Goal: Ask a question

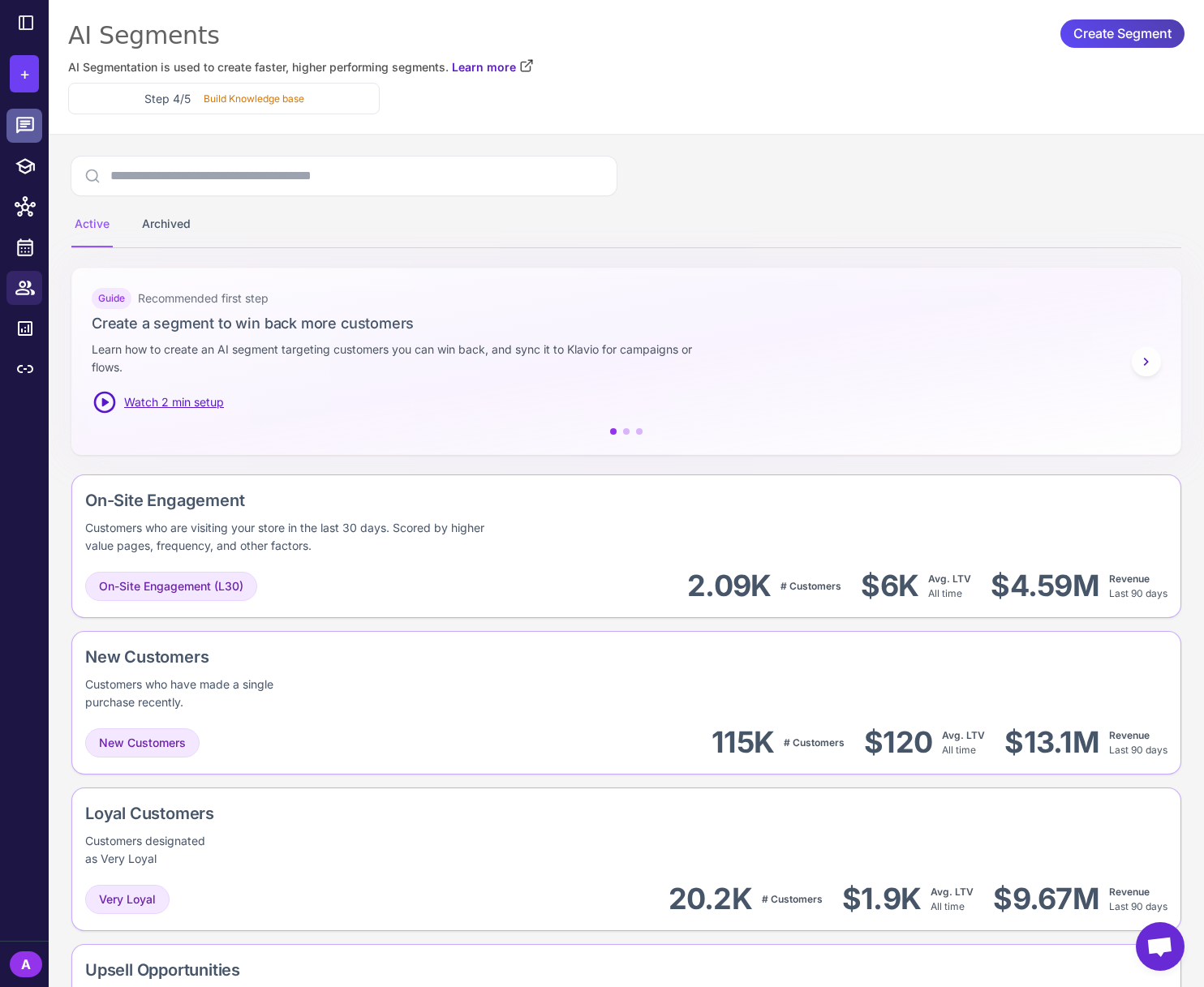
click at [25, 127] on icon at bounding box center [25, 126] width 21 height 21
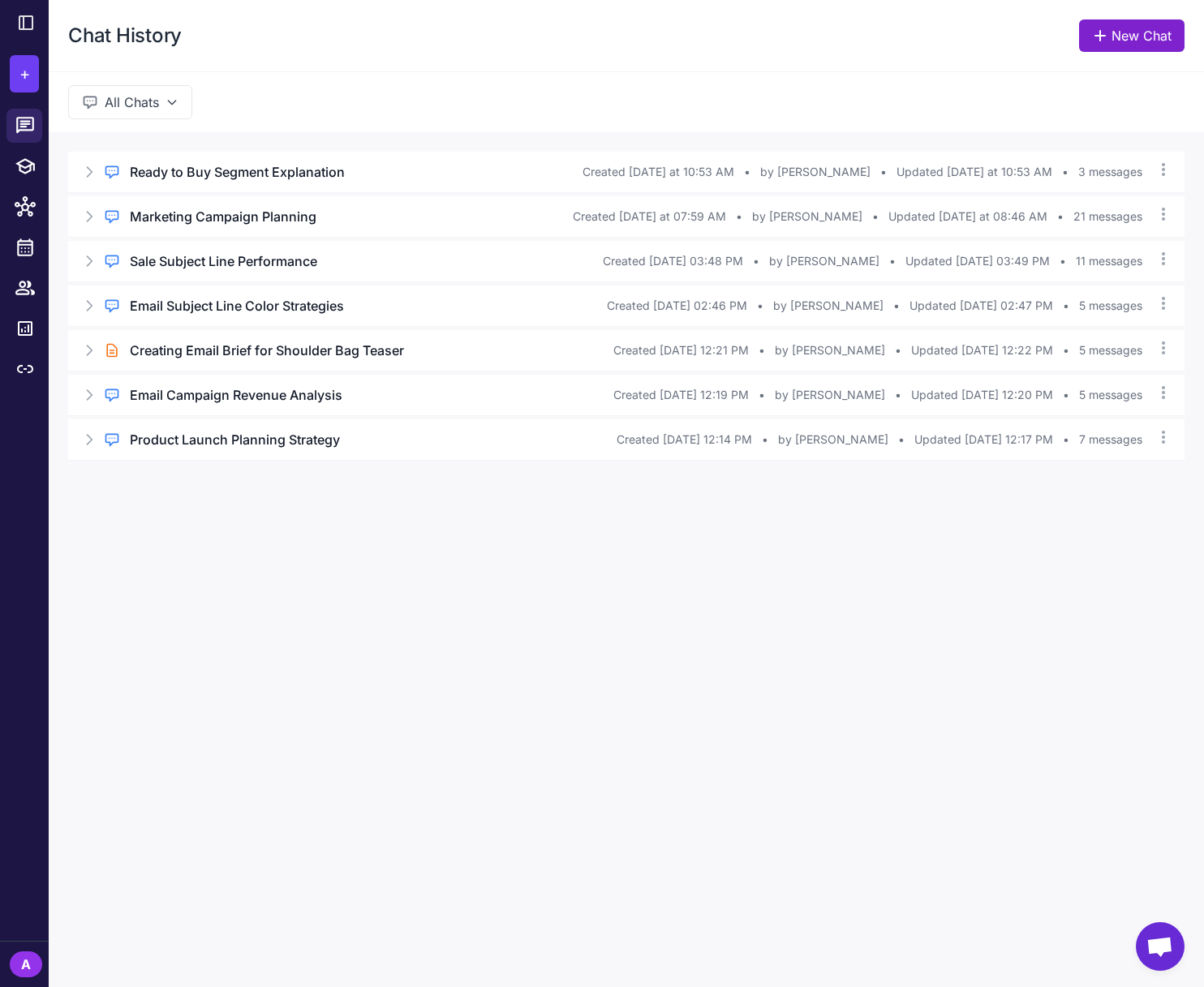
click at [1156, 37] on link "New Chat" at bounding box center [1132, 36] width 105 height 32
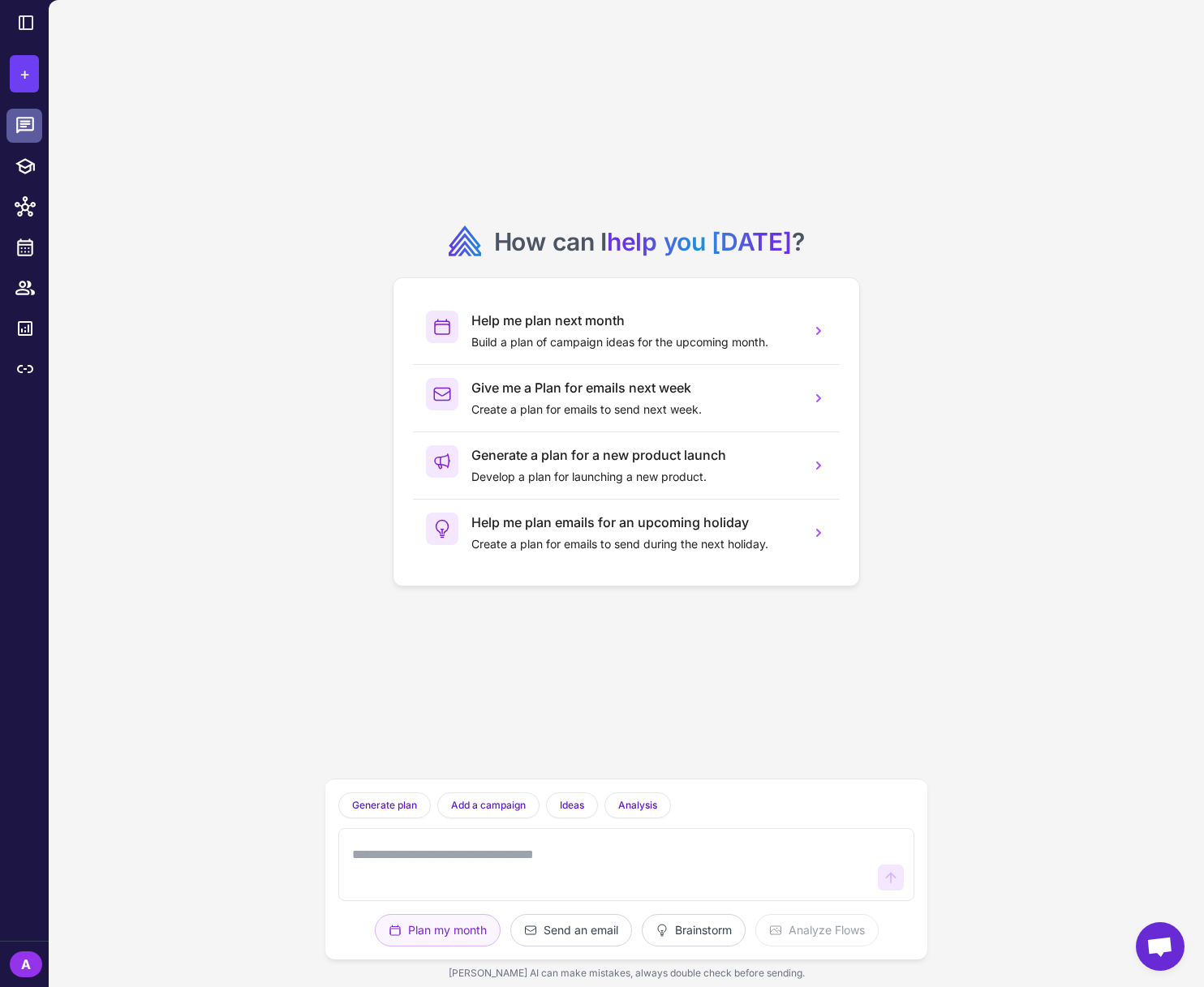
click at [25, 135] on icon at bounding box center [25, 126] width 21 height 21
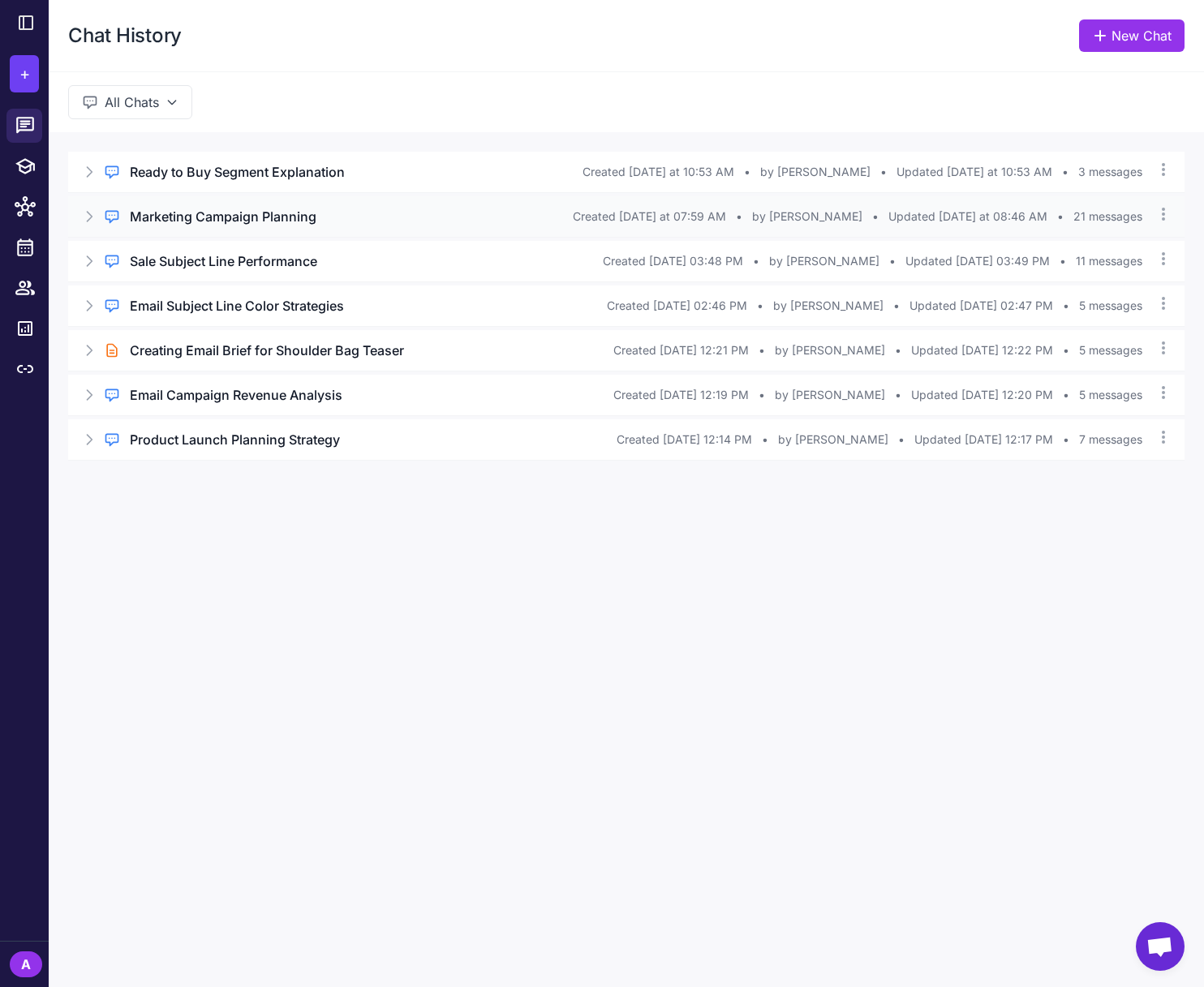
click at [85, 217] on icon at bounding box center [88, 216] width 16 height 16
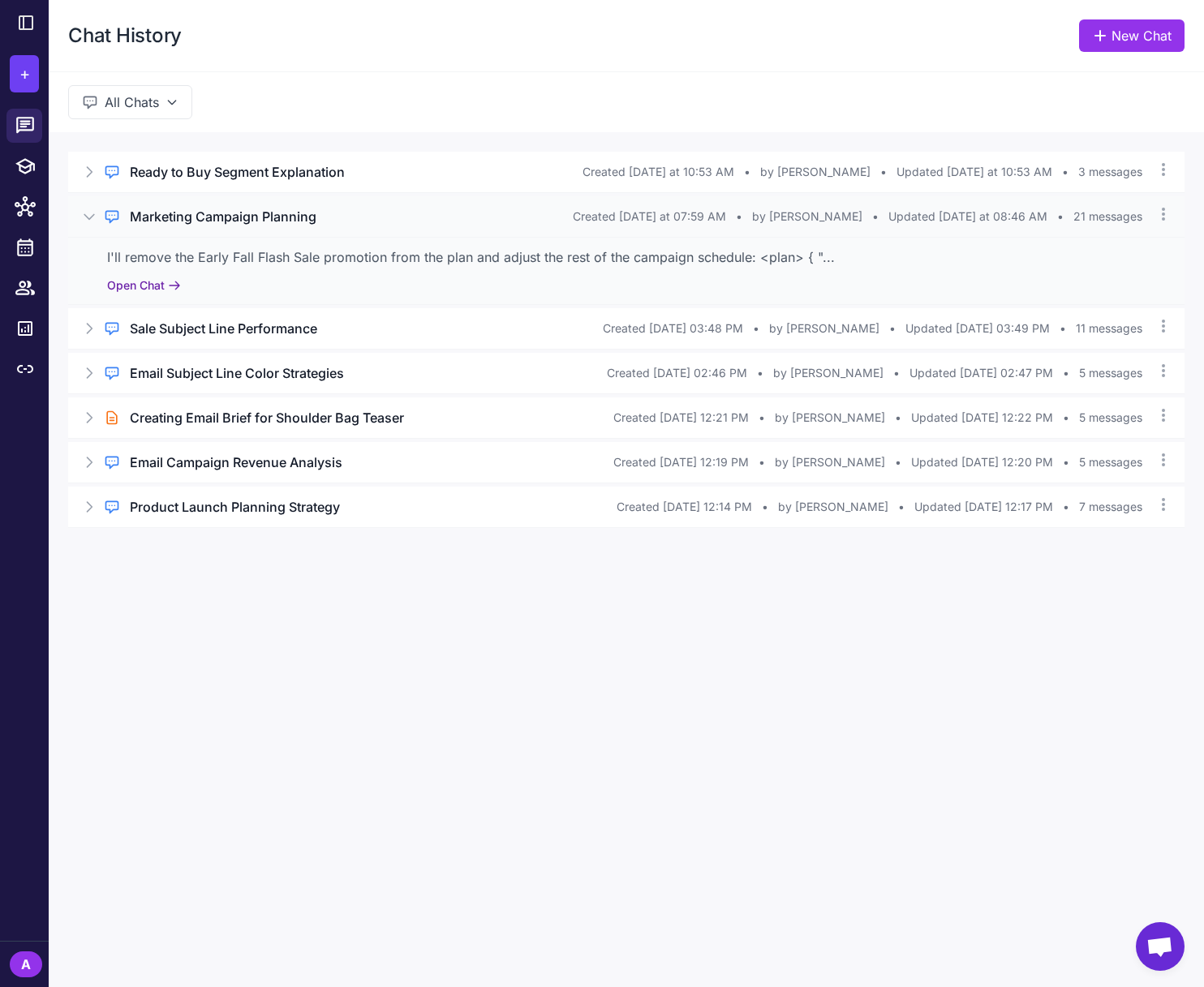
click at [139, 285] on button "Open Chat" at bounding box center [144, 285] width 74 height 18
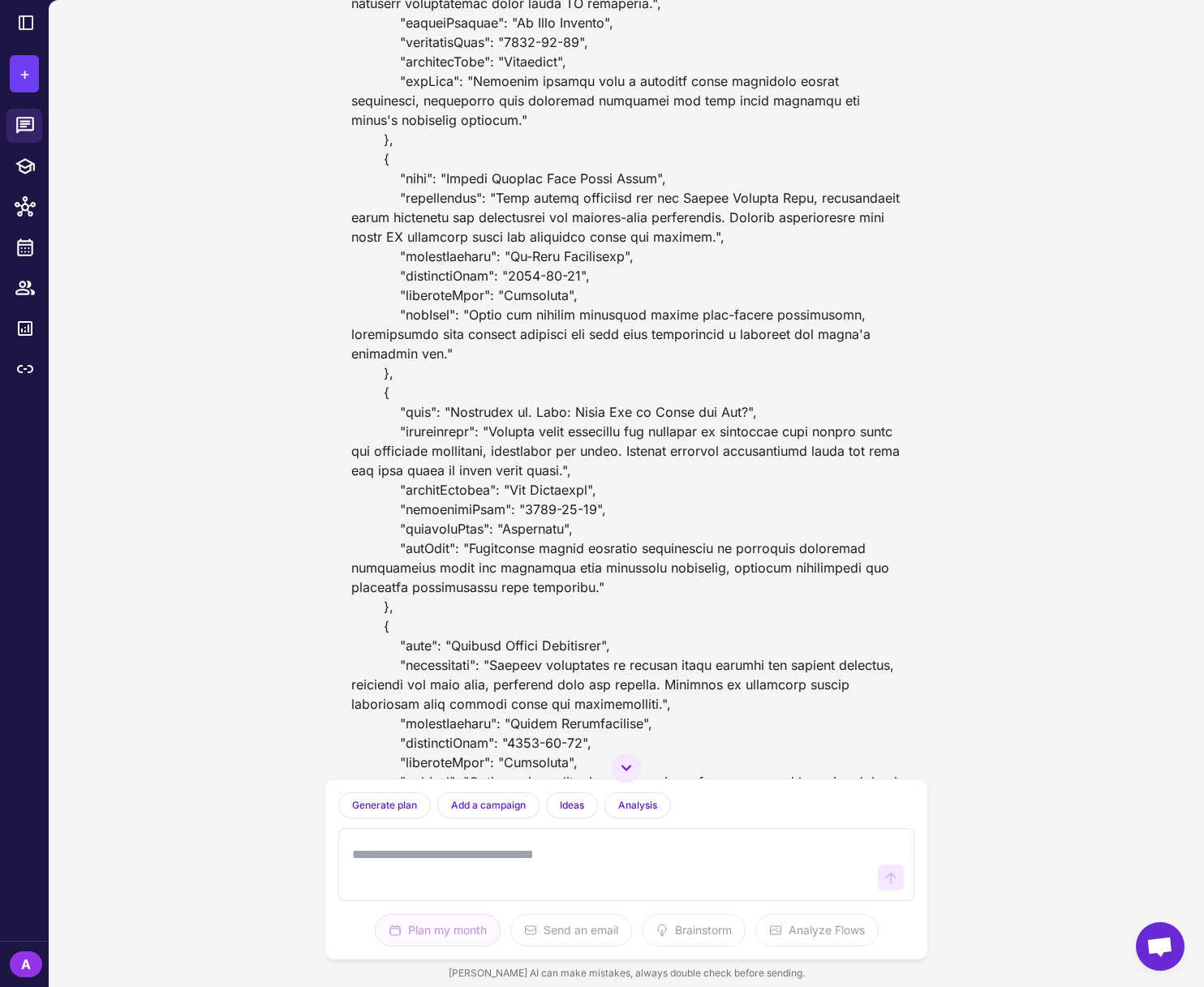
scroll to position [4281, 0]
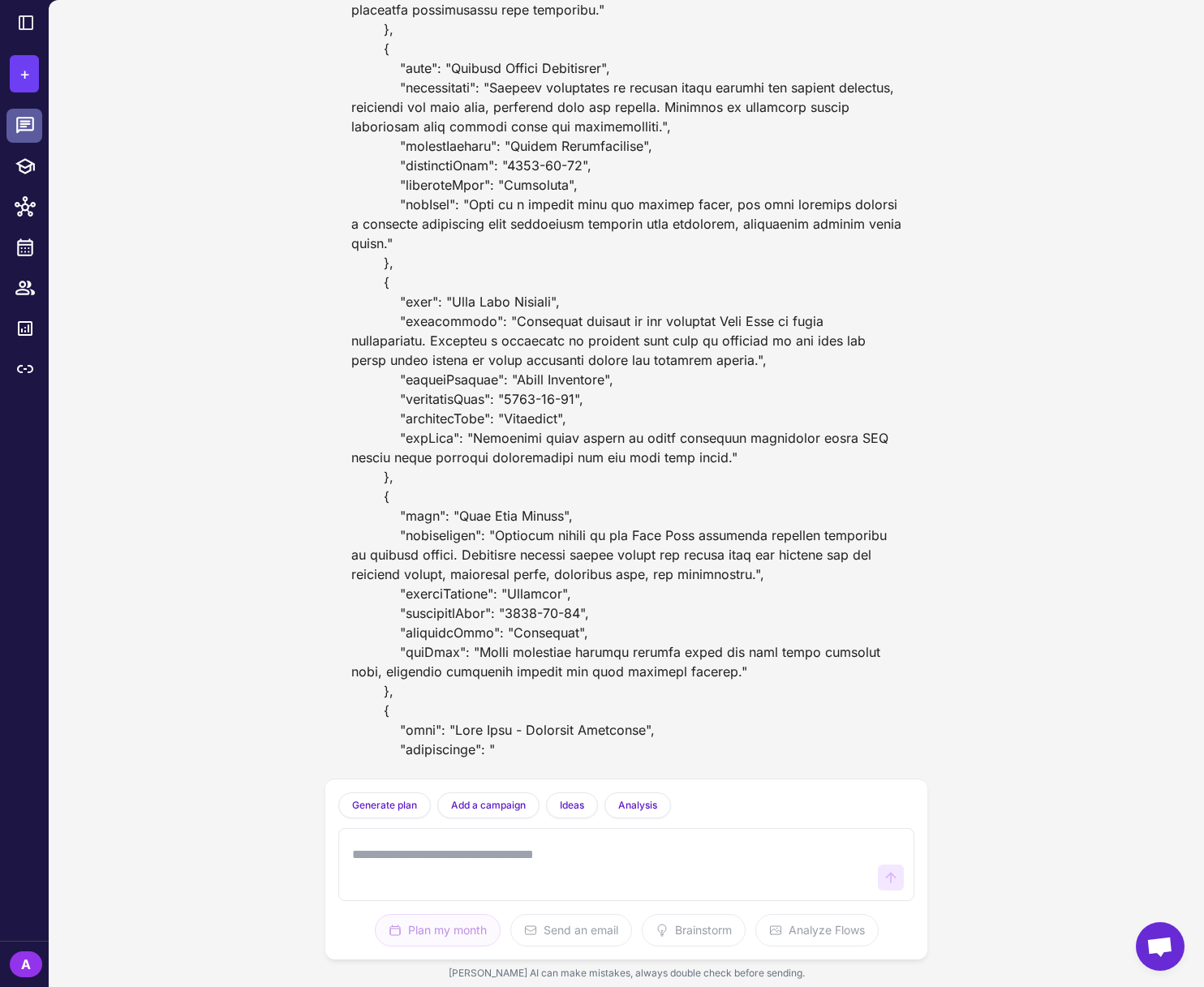
click at [24, 131] on icon at bounding box center [25, 124] width 18 height 16
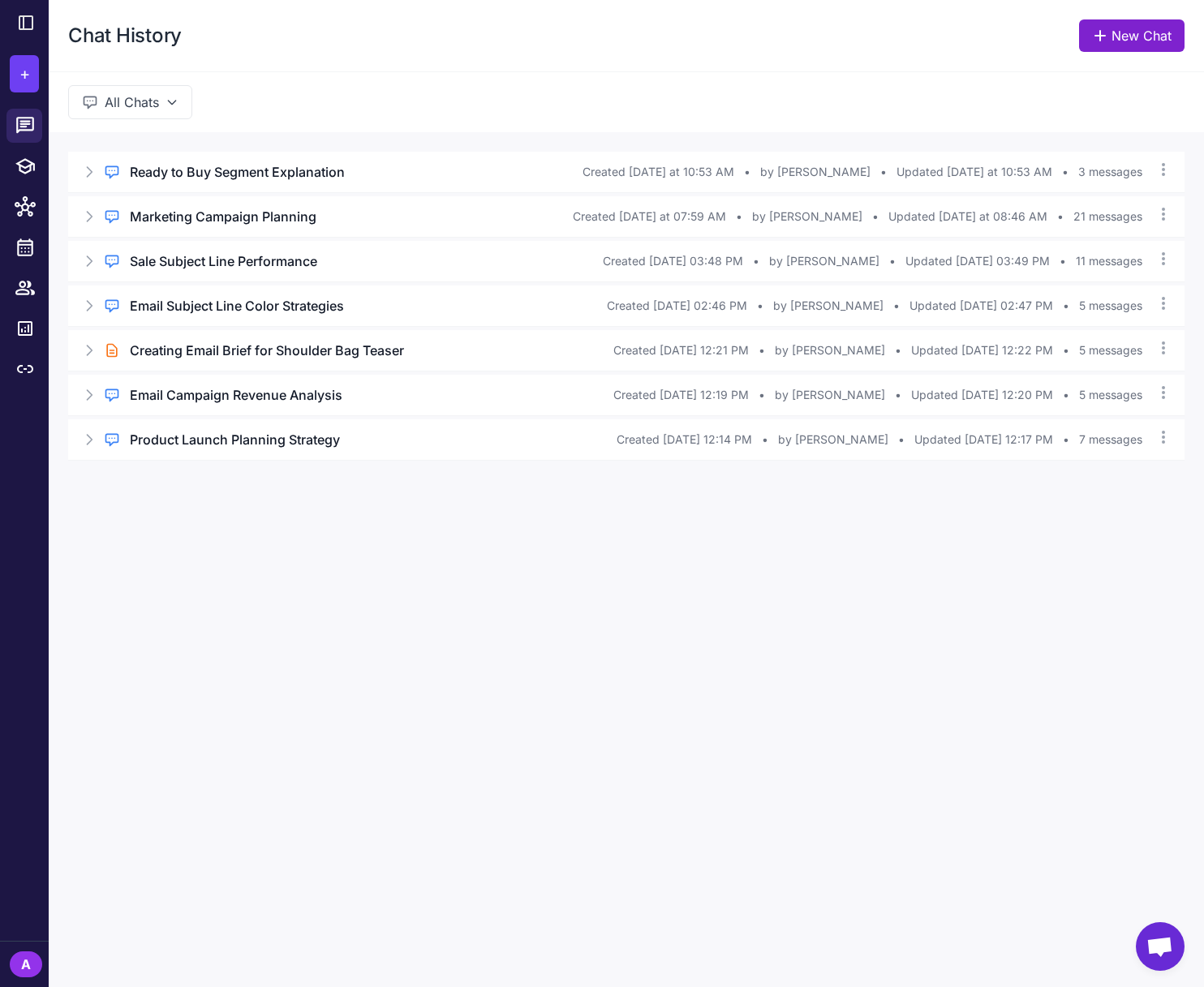
click at [1117, 37] on link "New Chat" at bounding box center [1132, 36] width 105 height 32
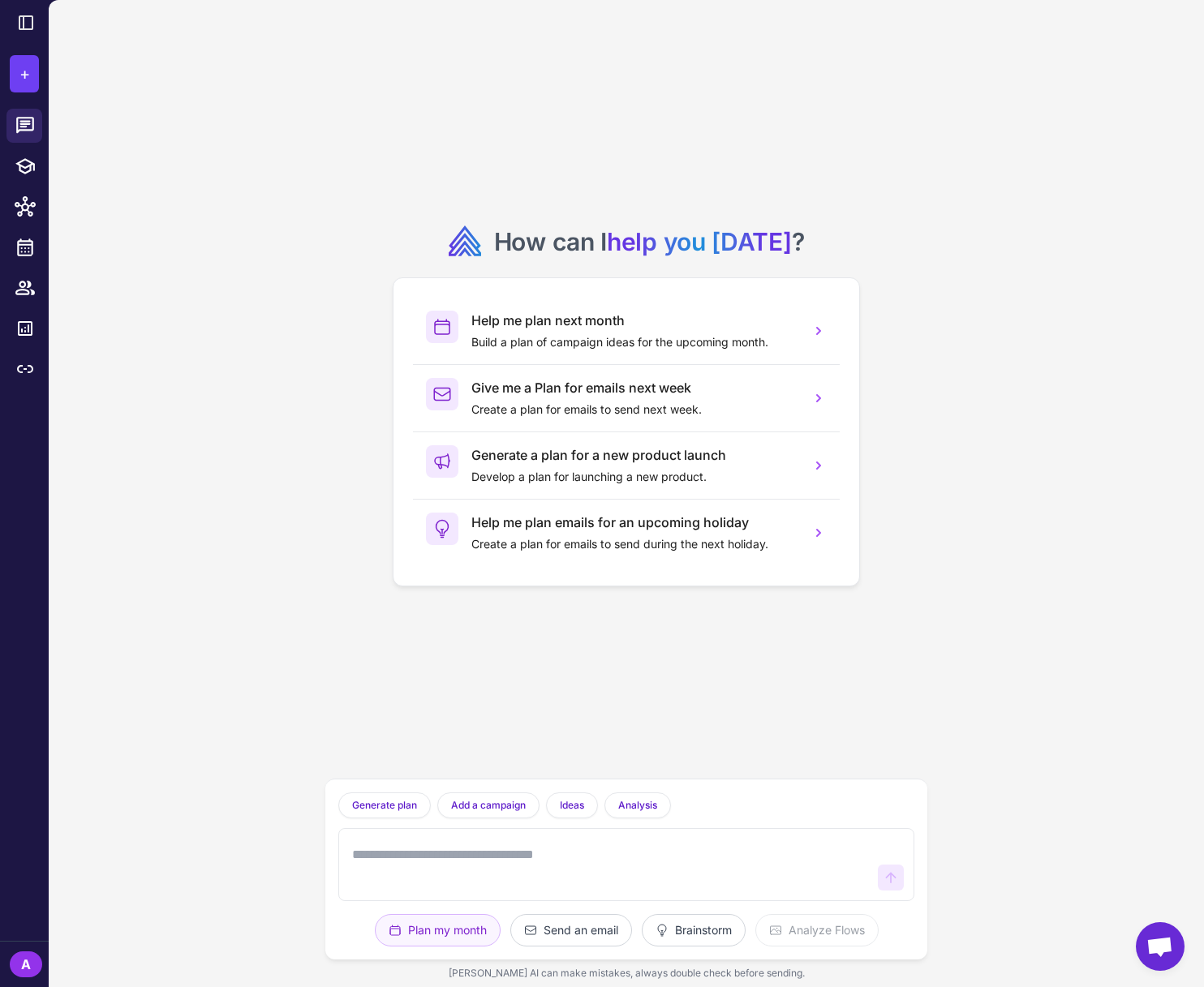
click at [434, 866] on textarea at bounding box center [609, 864] width 523 height 52
type textarea "**********"
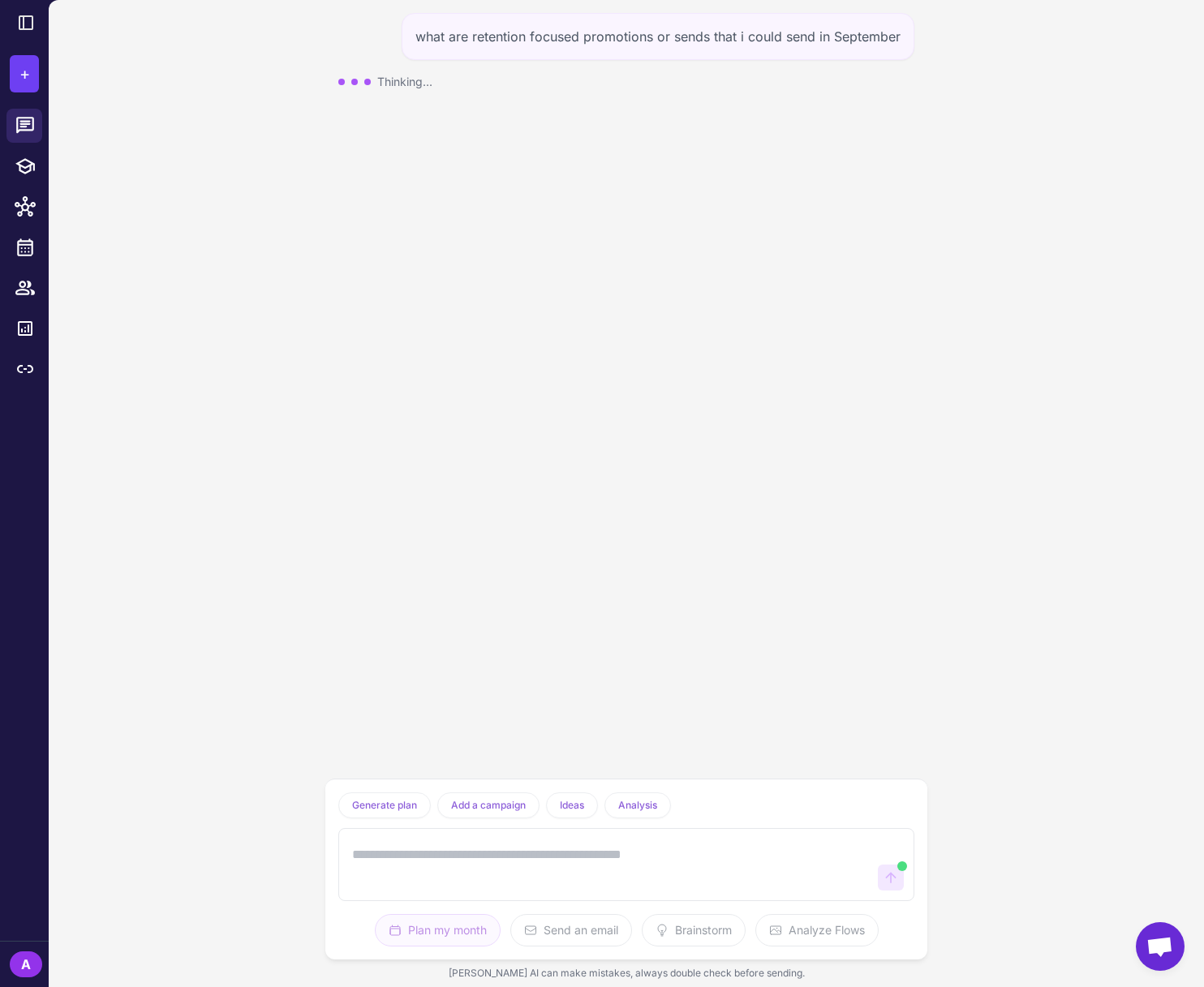
click at [616, 582] on div "what are retention focused promotions or sends that i could send in September T…" at bounding box center [626, 389] width 602 height 778
click at [472, 218] on div "what are retention focused promotions or sends that i could send in September T…" at bounding box center [626, 389] width 602 height 778
click at [478, 227] on div "what are retention focused promotions or sends that i could send in September T…" at bounding box center [626, 389] width 602 height 778
drag, startPoint x: 474, startPoint y: 32, endPoint x: 909, endPoint y: 37, distance: 435.0
click at [909, 37] on div "what are retention focused promotions or sends that i could send in September" at bounding box center [658, 36] width 512 height 47
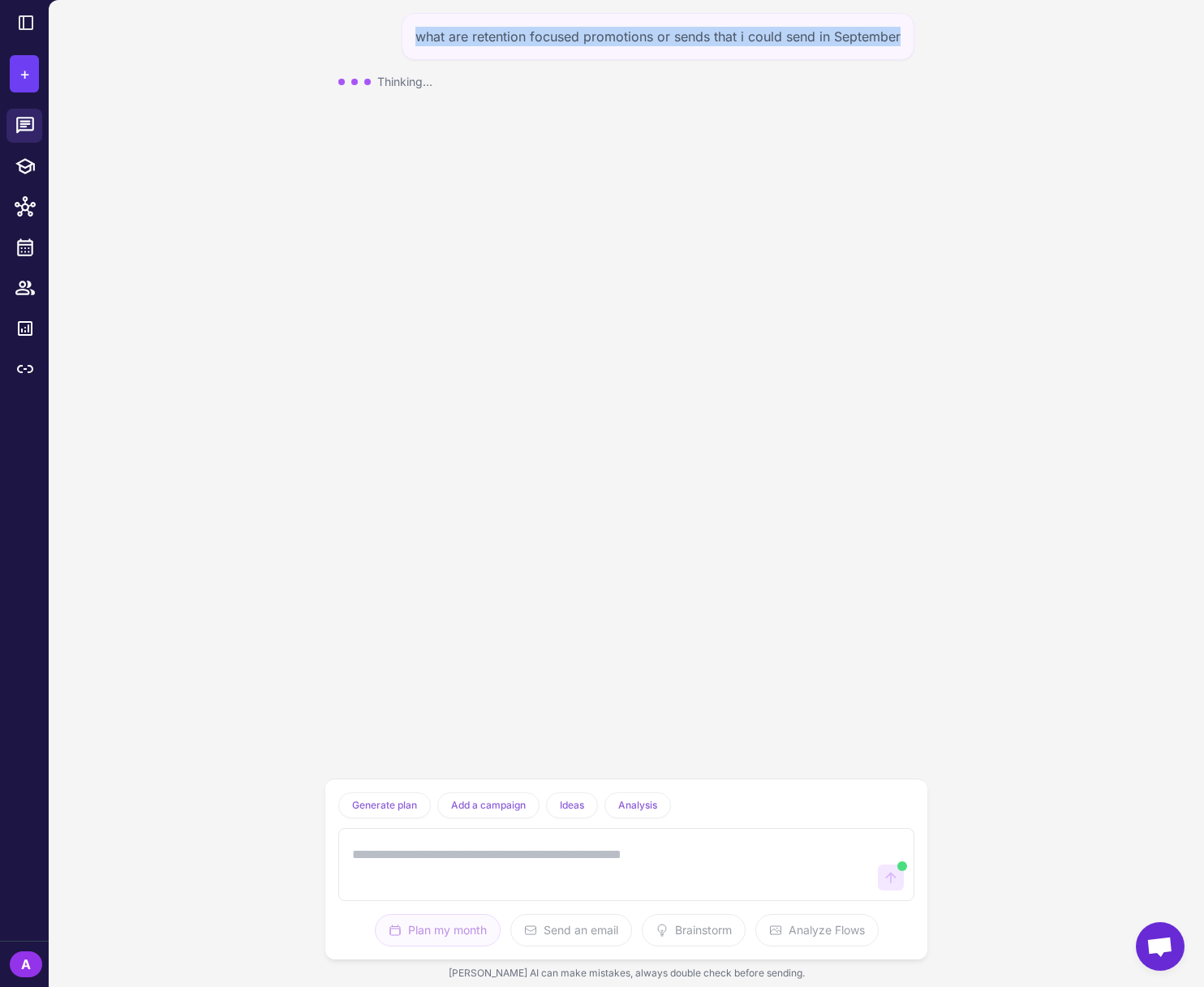
copy div "what are retention focused promotions or sends that i could send in September"
